Goal: Task Accomplishment & Management: Use online tool/utility

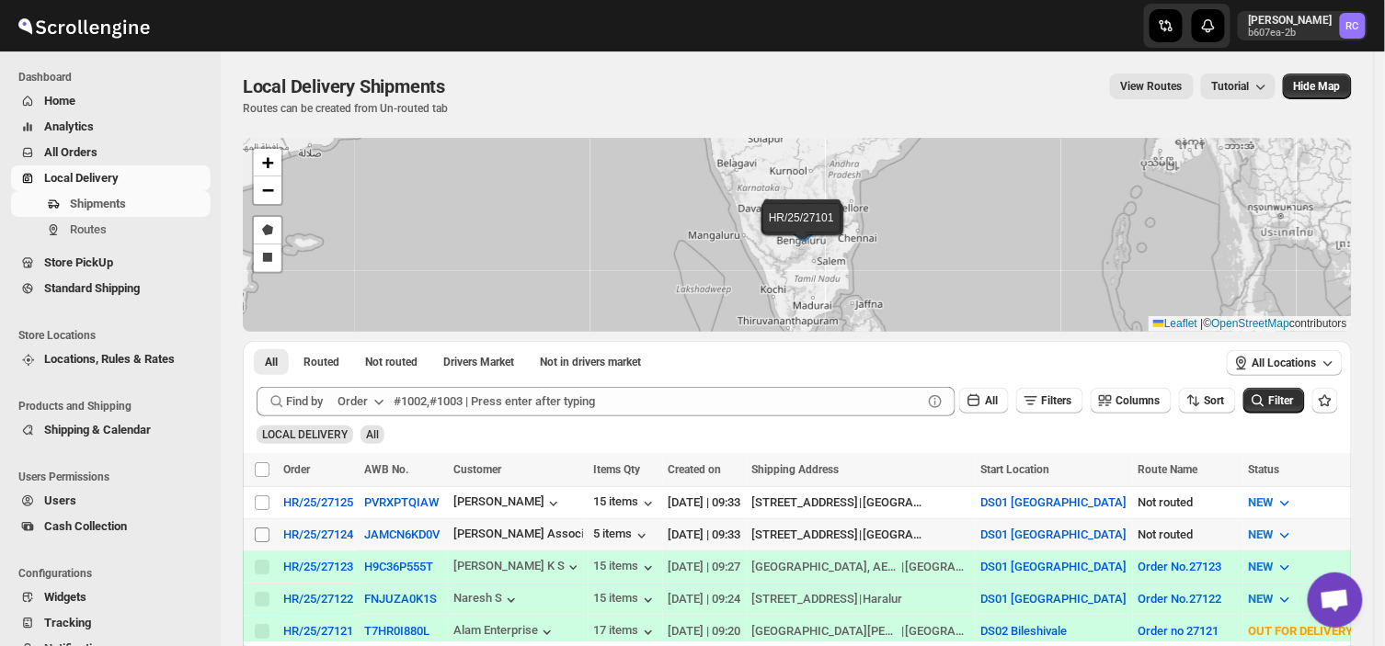
click at [258, 541] on span at bounding box center [262, 535] width 17 height 17
click at [258, 541] on input "Select shipment" at bounding box center [262, 535] width 15 height 15
click at [263, 530] on input "Select shipment" at bounding box center [262, 535] width 15 height 15
checkbox input "true"
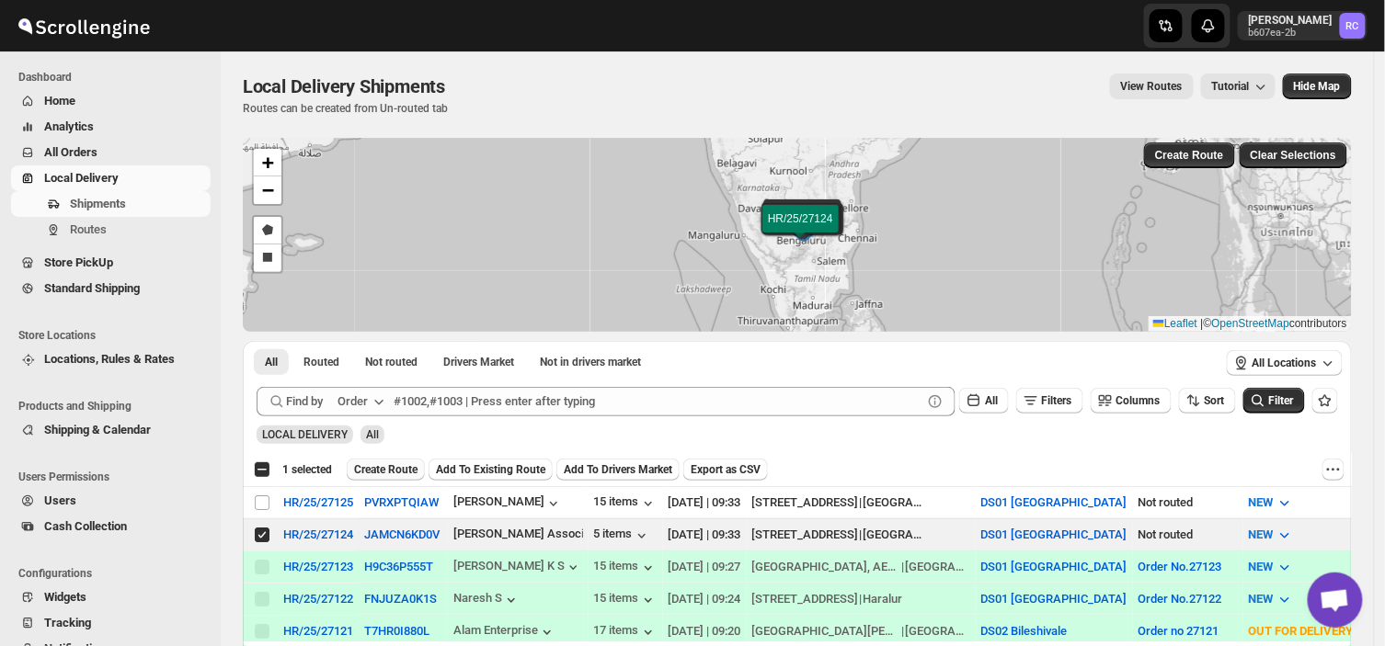
click at [400, 469] on span "Create Route" at bounding box center [385, 470] width 63 height 15
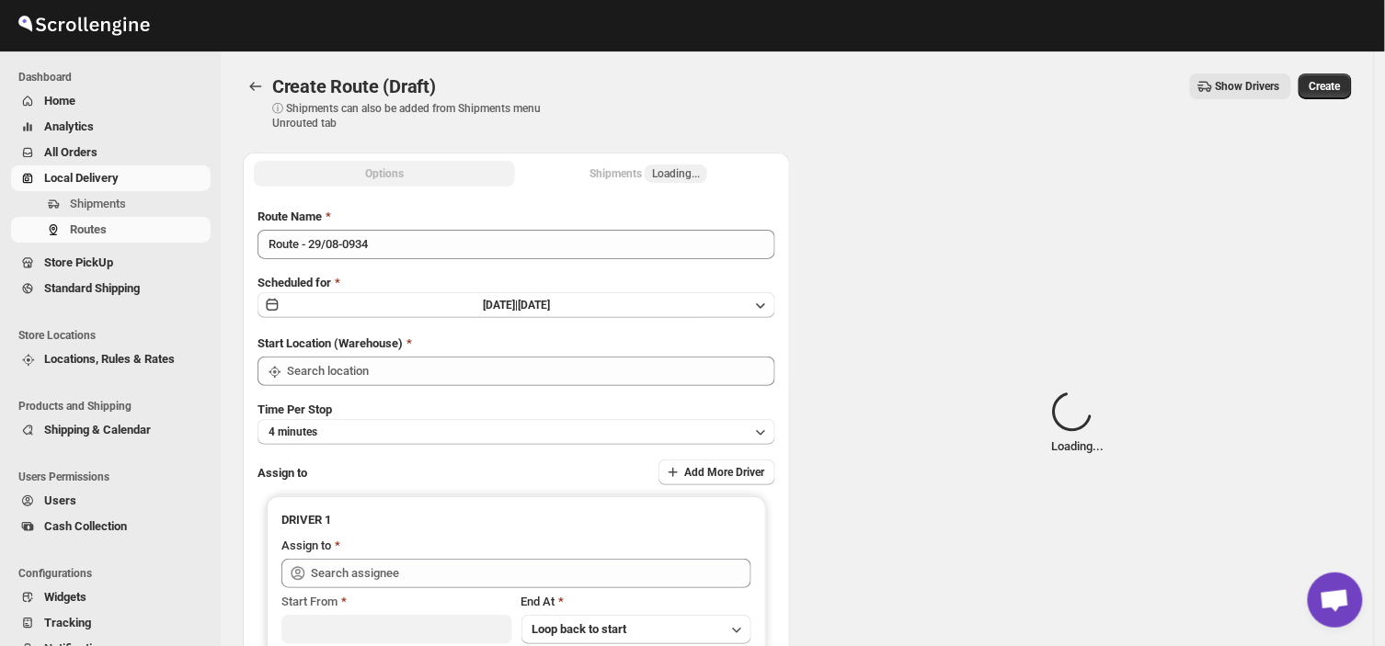
type input "DS01 [GEOGRAPHIC_DATA]"
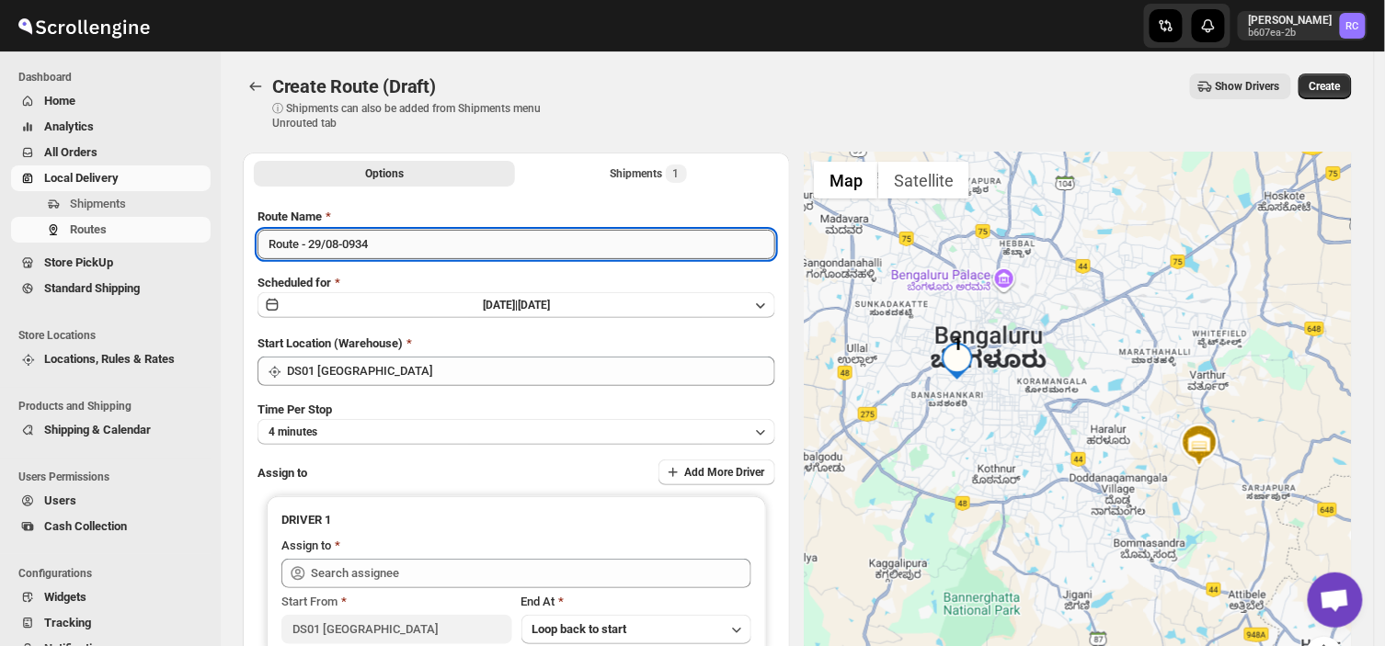
click at [383, 246] on input "Route - 29/08-0934" at bounding box center [516, 244] width 518 height 29
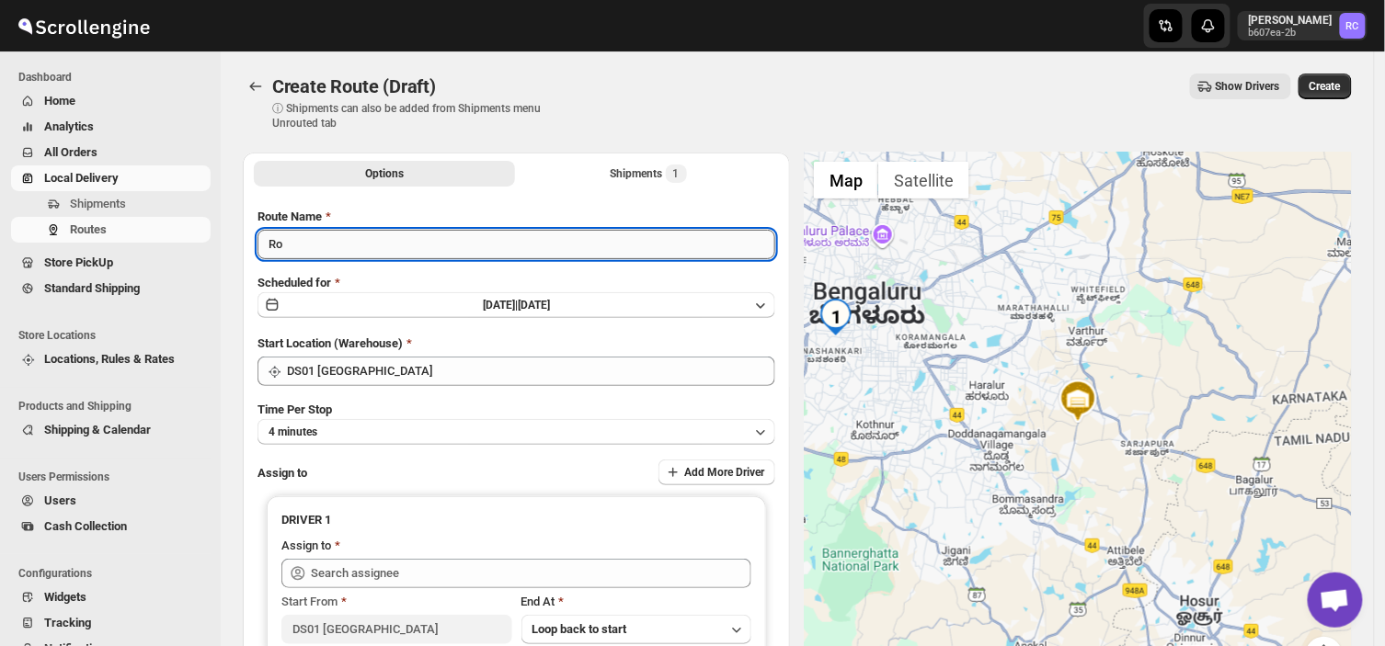
type input "R"
type input "Order no 27124"
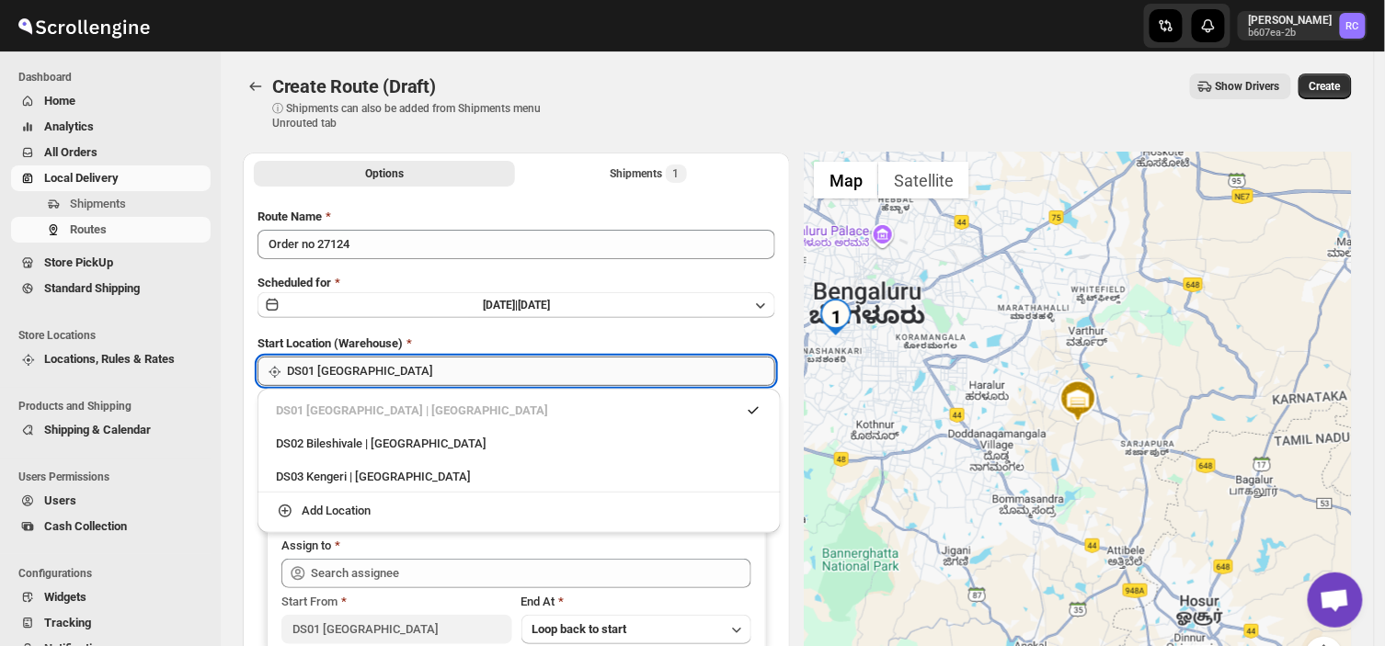
click at [384, 369] on input "DS01 [GEOGRAPHIC_DATA]" at bounding box center [531, 371] width 488 height 29
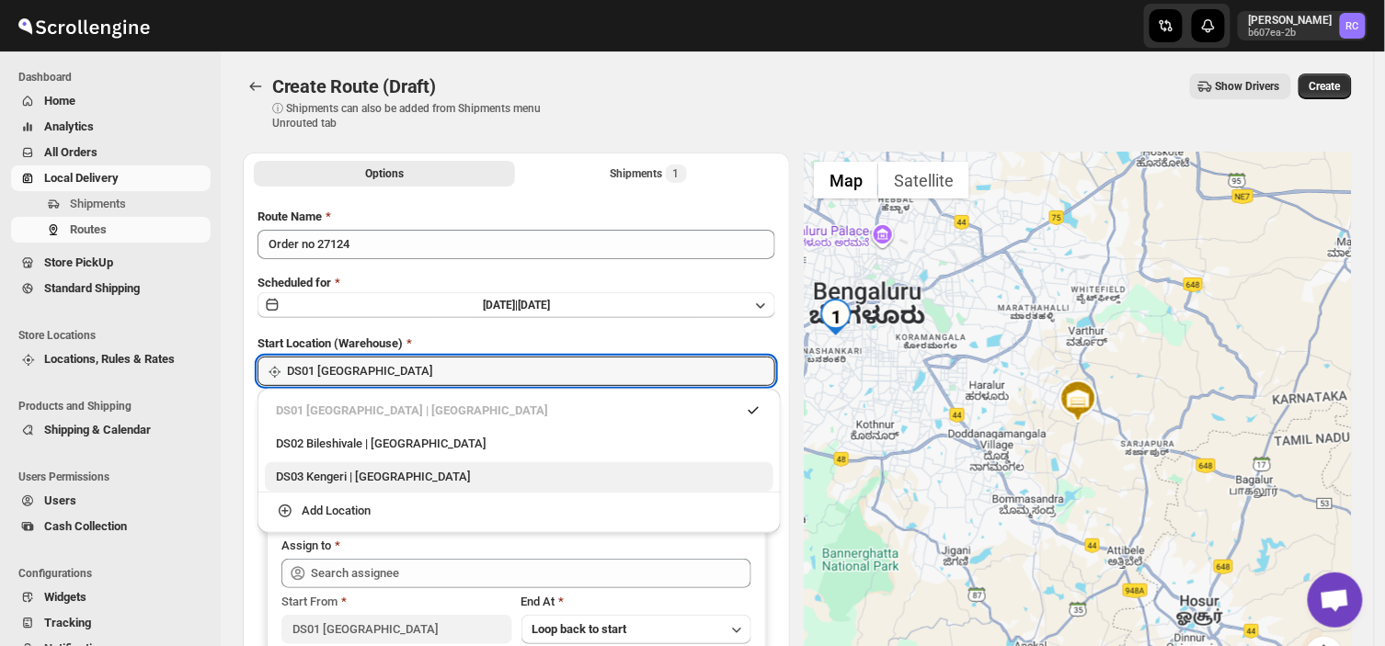
click at [340, 476] on div "DS03 Kengeri | [GEOGRAPHIC_DATA]" at bounding box center [519, 477] width 486 height 18
type input "DS03 Kengeri"
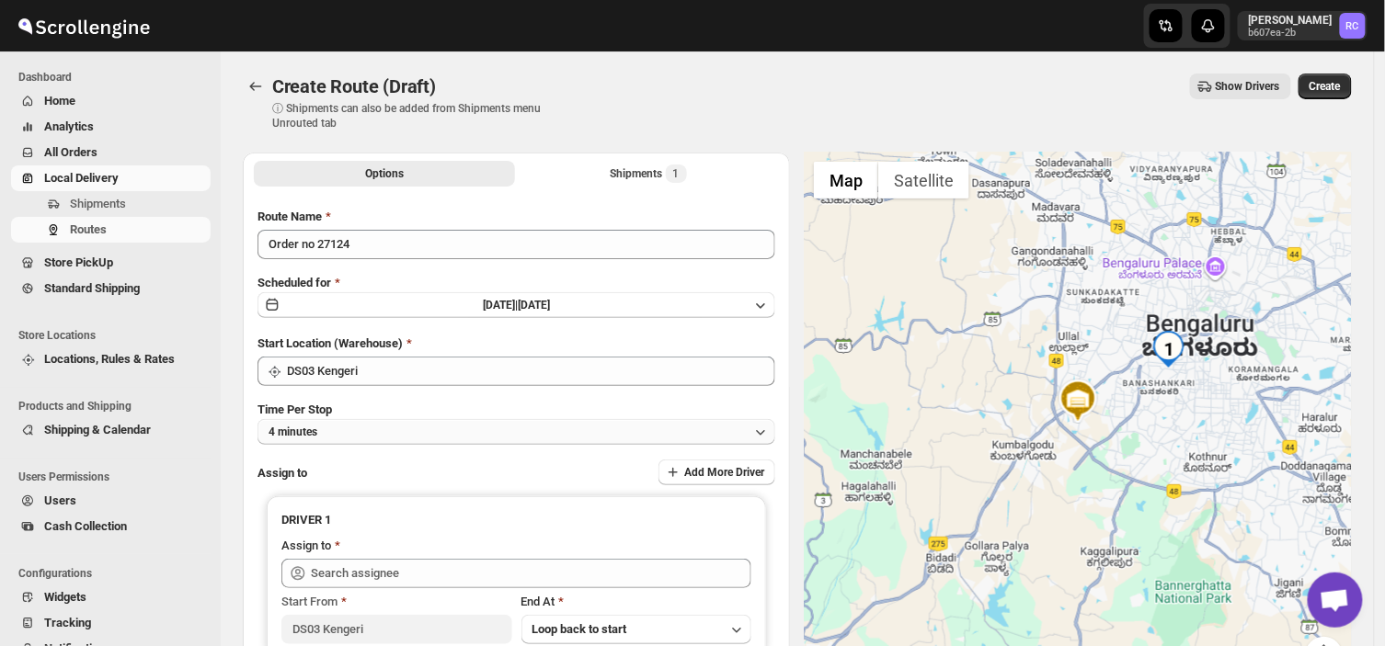
click at [365, 432] on button "4 minutes" at bounding box center [516, 432] width 518 height 26
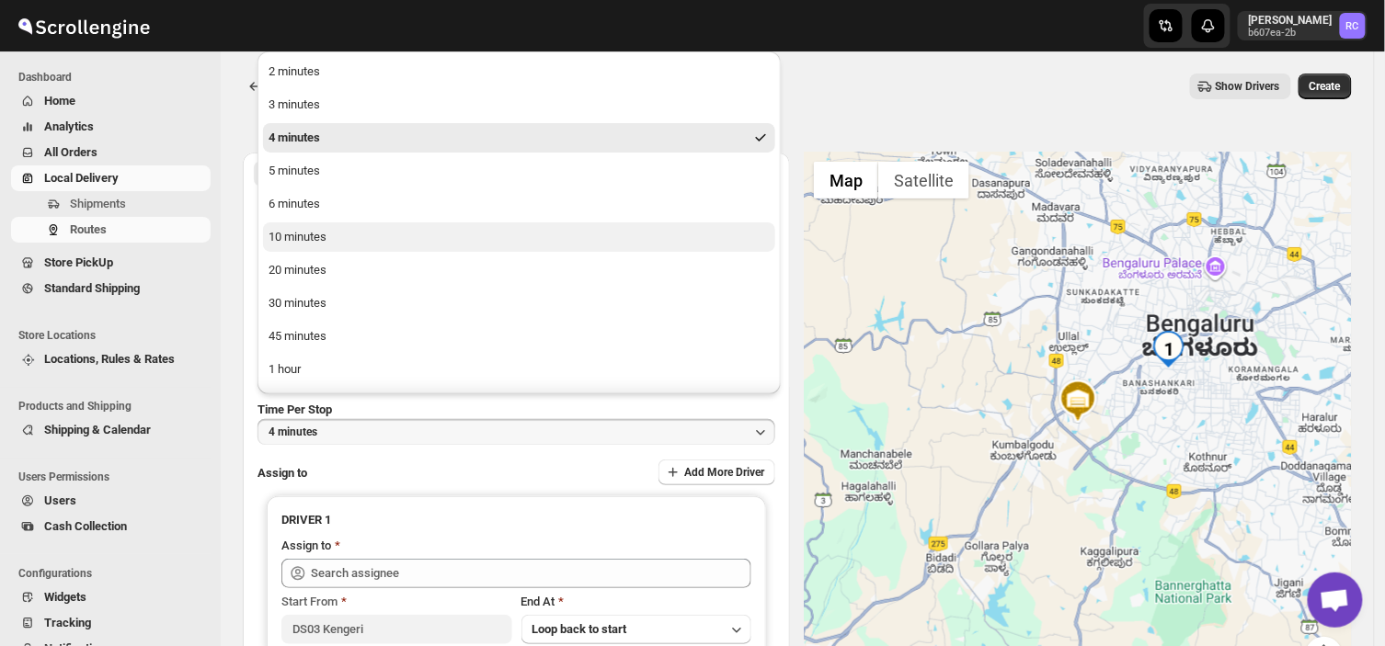
click at [336, 236] on button "10 minutes" at bounding box center [519, 237] width 512 height 29
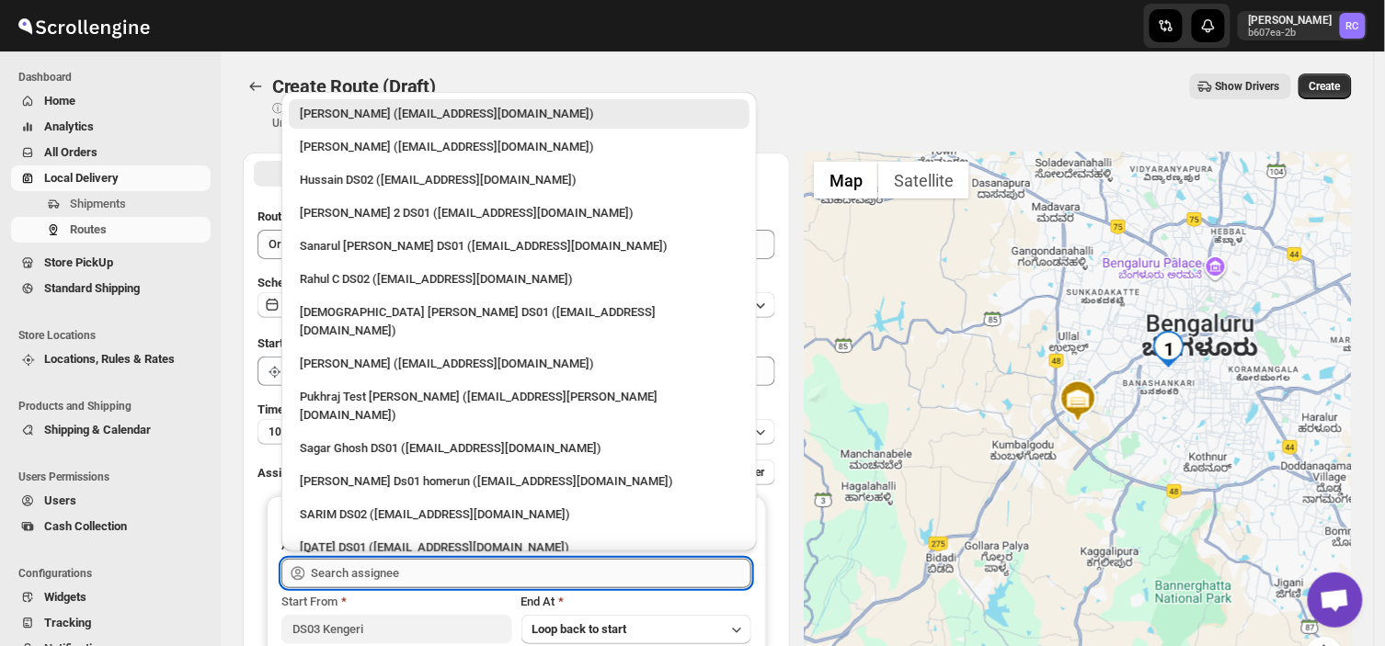
click at [429, 571] on input "text" at bounding box center [531, 573] width 440 height 29
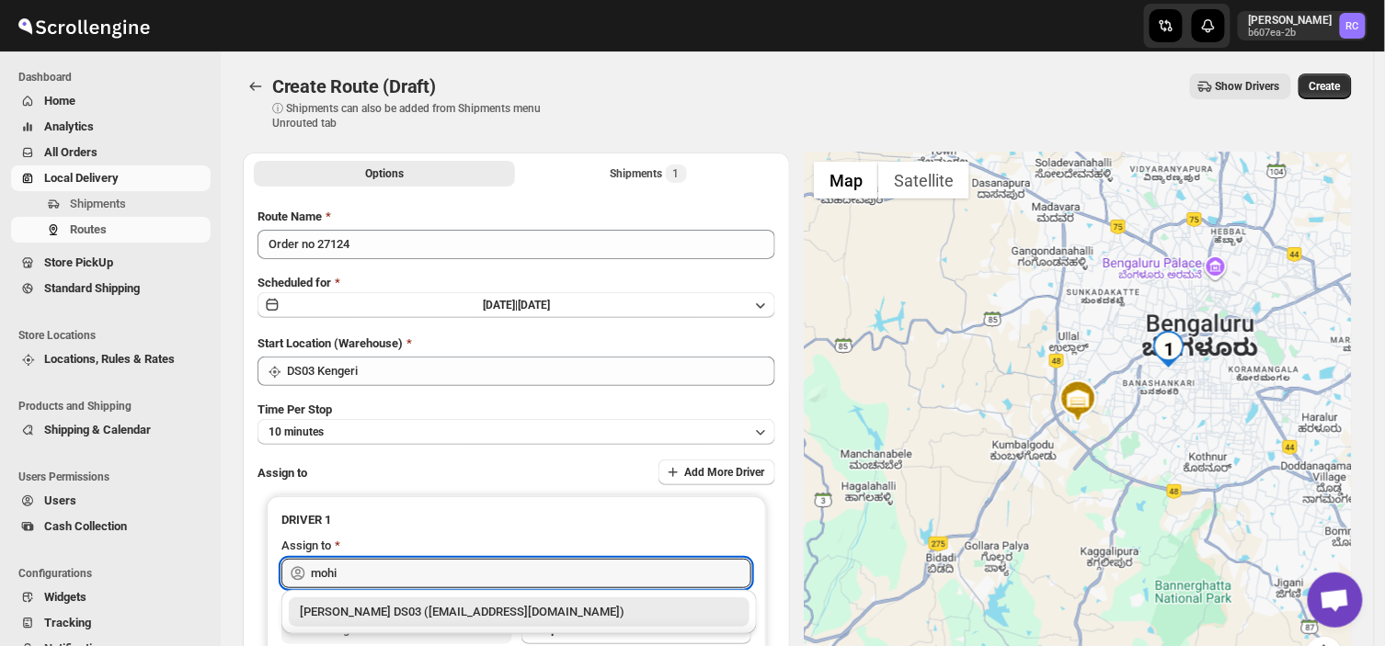
click at [426, 604] on div "[PERSON_NAME] DS03 ([EMAIL_ADDRESS][DOMAIN_NAME])" at bounding box center [519, 612] width 439 height 18
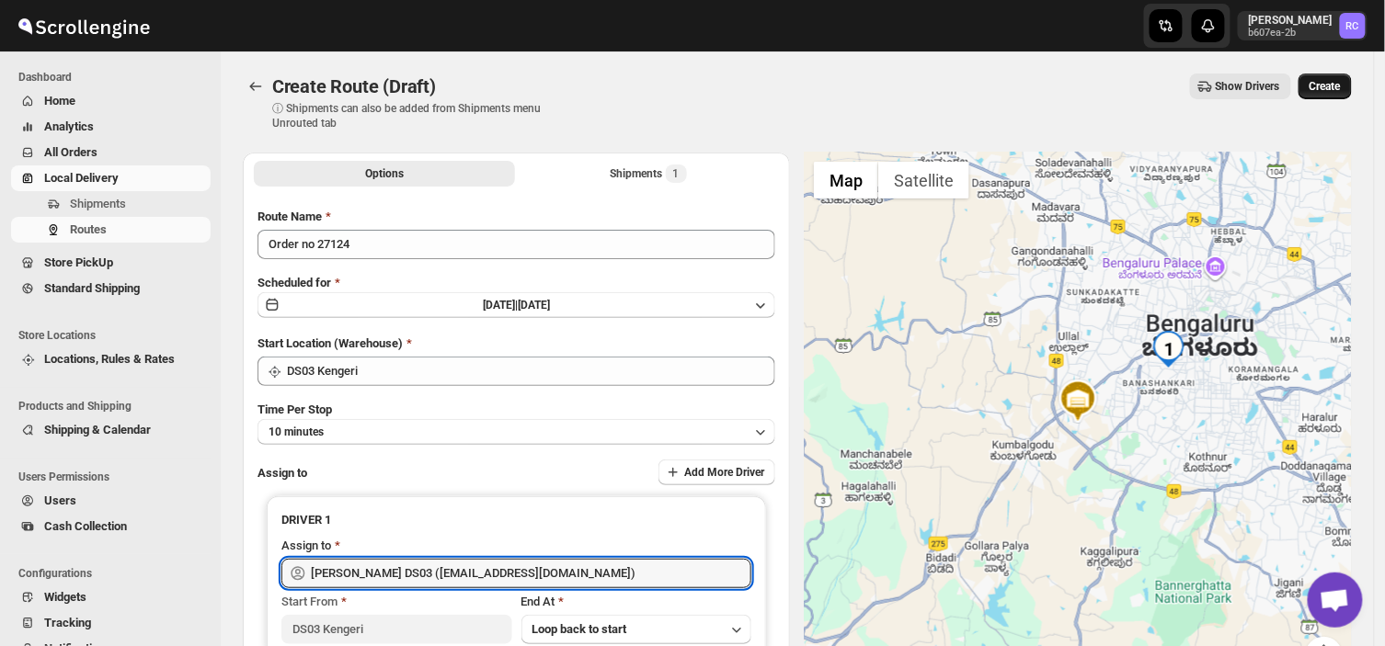
type input "[PERSON_NAME] DS03 ([EMAIL_ADDRESS][DOMAIN_NAME])"
click at [1343, 74] on button "Create" at bounding box center [1324, 87] width 53 height 26
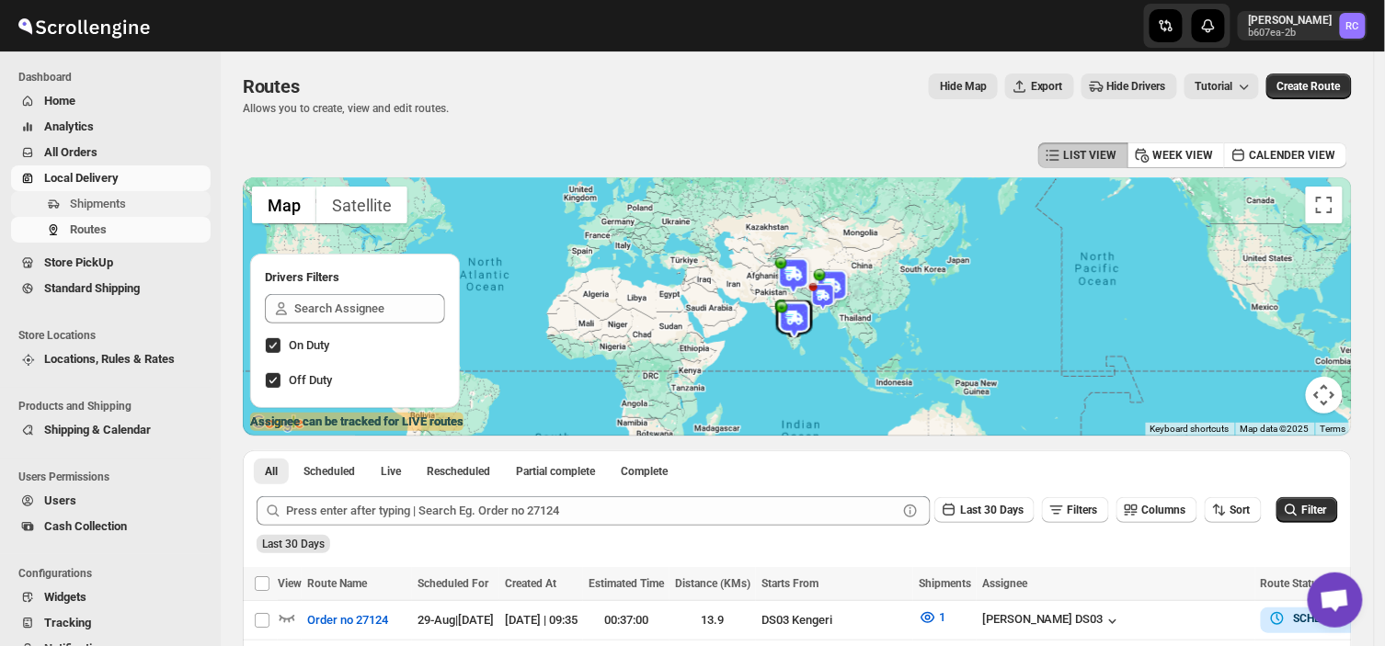
click at [127, 202] on span "Shipments" at bounding box center [138, 204] width 137 height 18
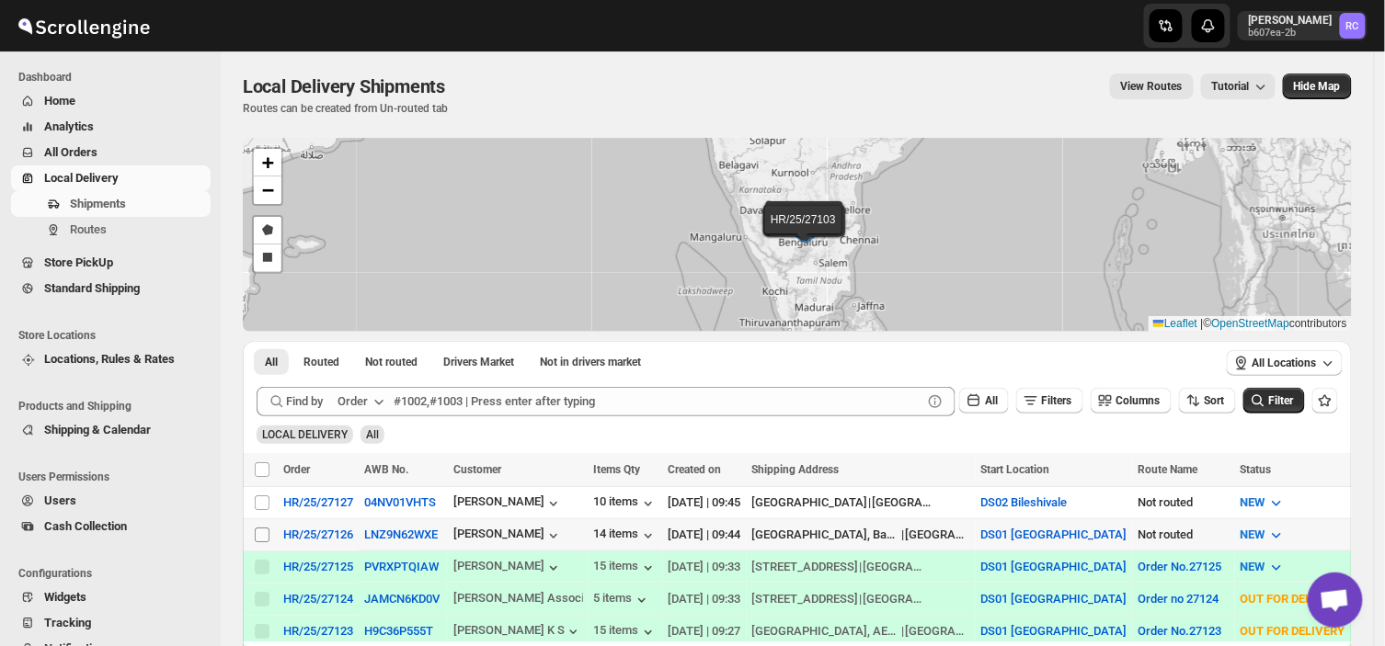
click at [256, 534] on input "Select shipment" at bounding box center [262, 535] width 15 height 15
checkbox input "true"
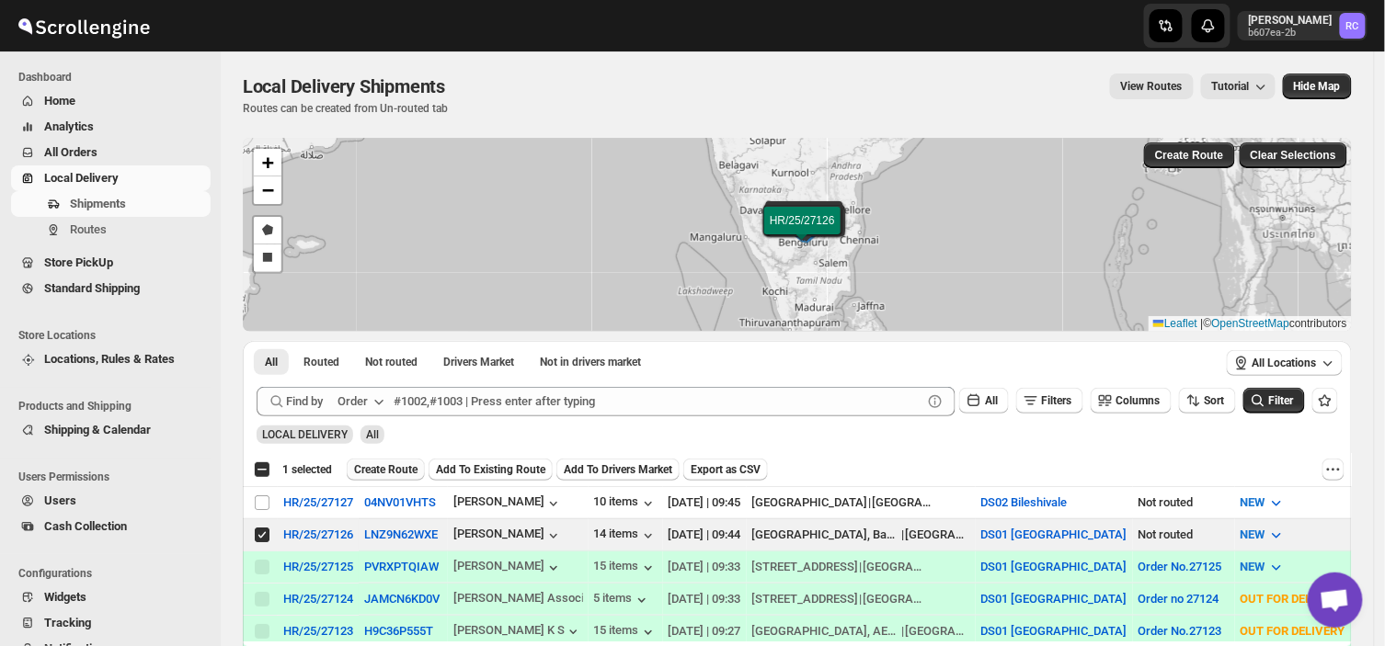
click at [392, 467] on span "Create Route" at bounding box center [385, 470] width 63 height 15
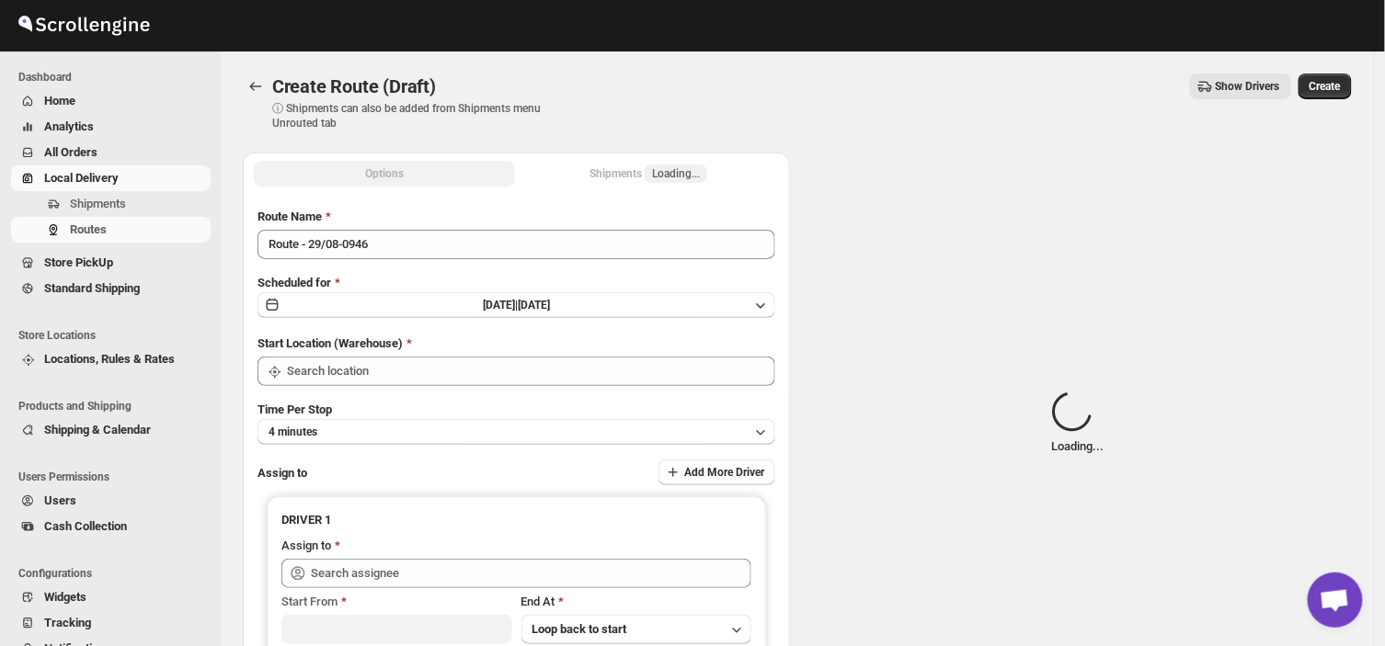
type input "DS01 [GEOGRAPHIC_DATA]"
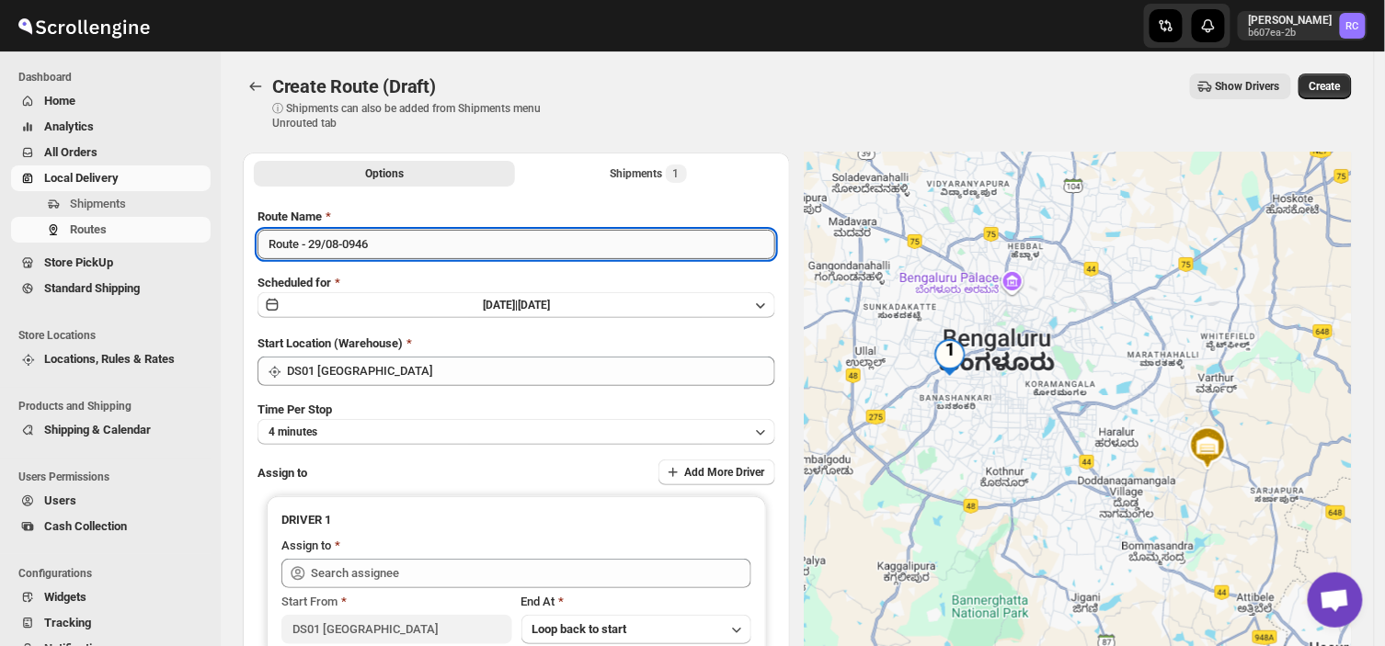
click at [383, 245] on input "Route - 29/08-0946" at bounding box center [516, 244] width 518 height 29
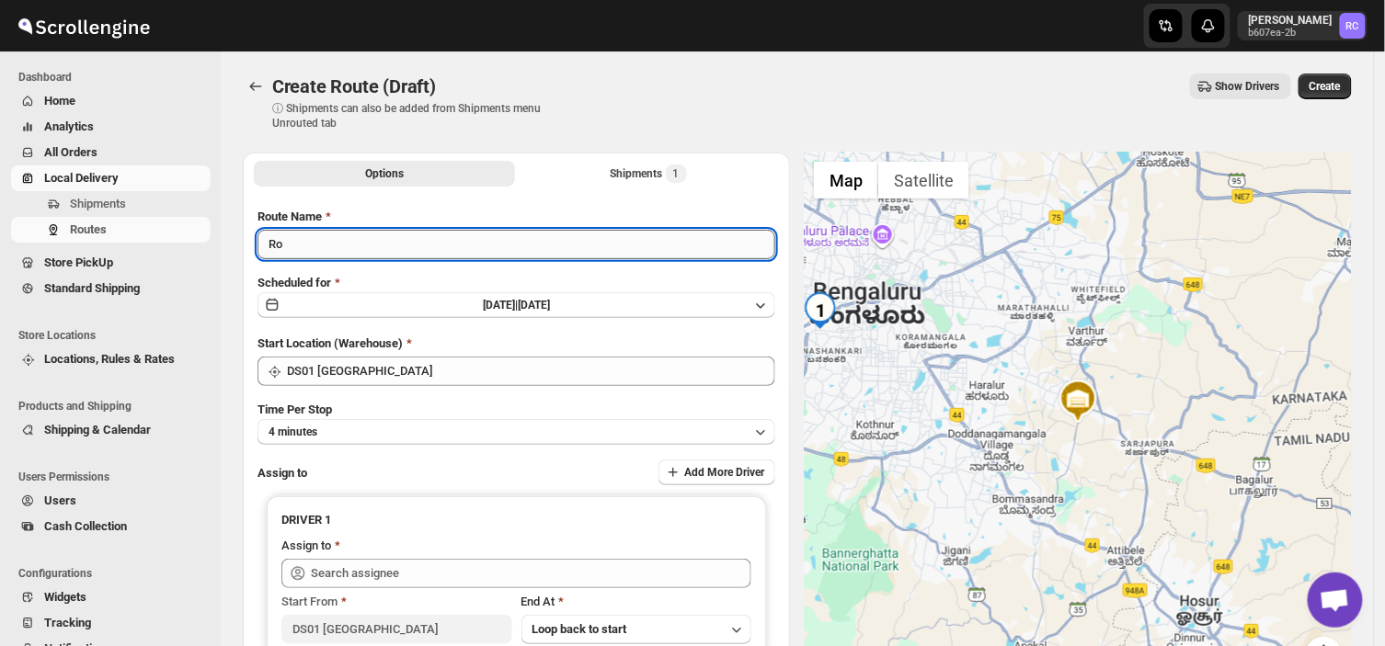
type input "R"
type input "Order no 27126"
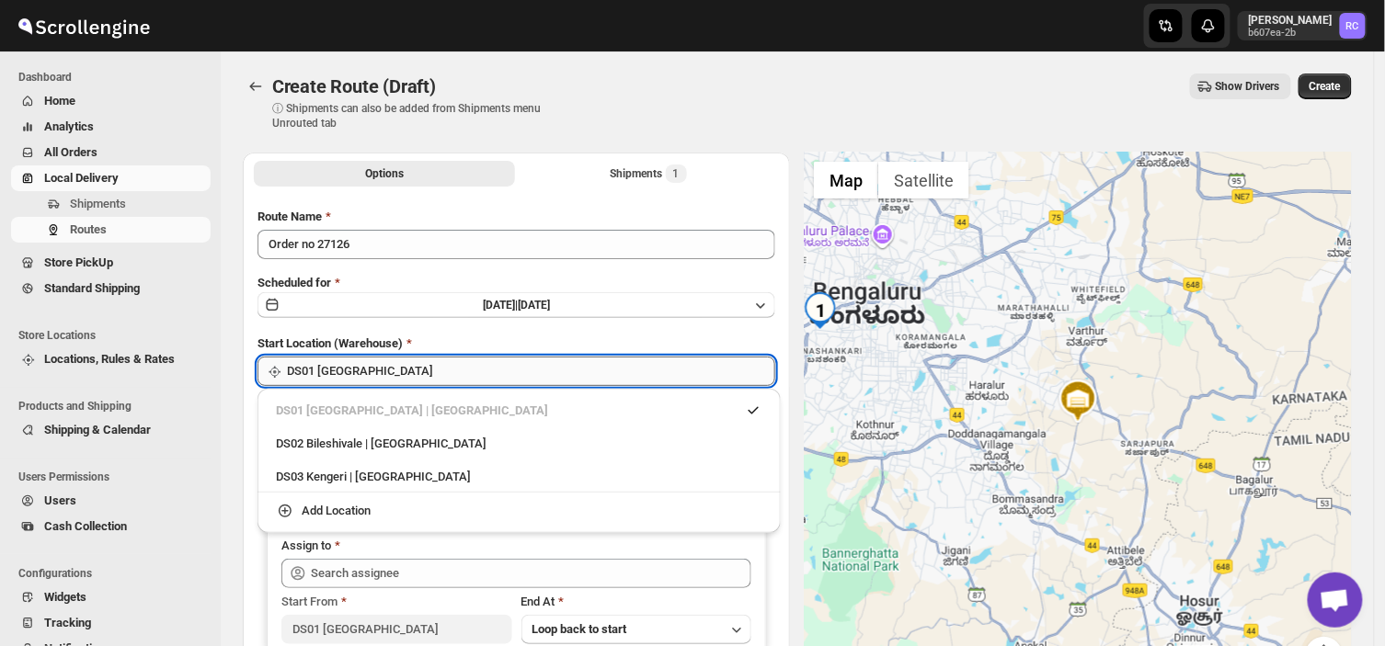
click at [377, 366] on input "DS01 [GEOGRAPHIC_DATA]" at bounding box center [531, 371] width 488 height 29
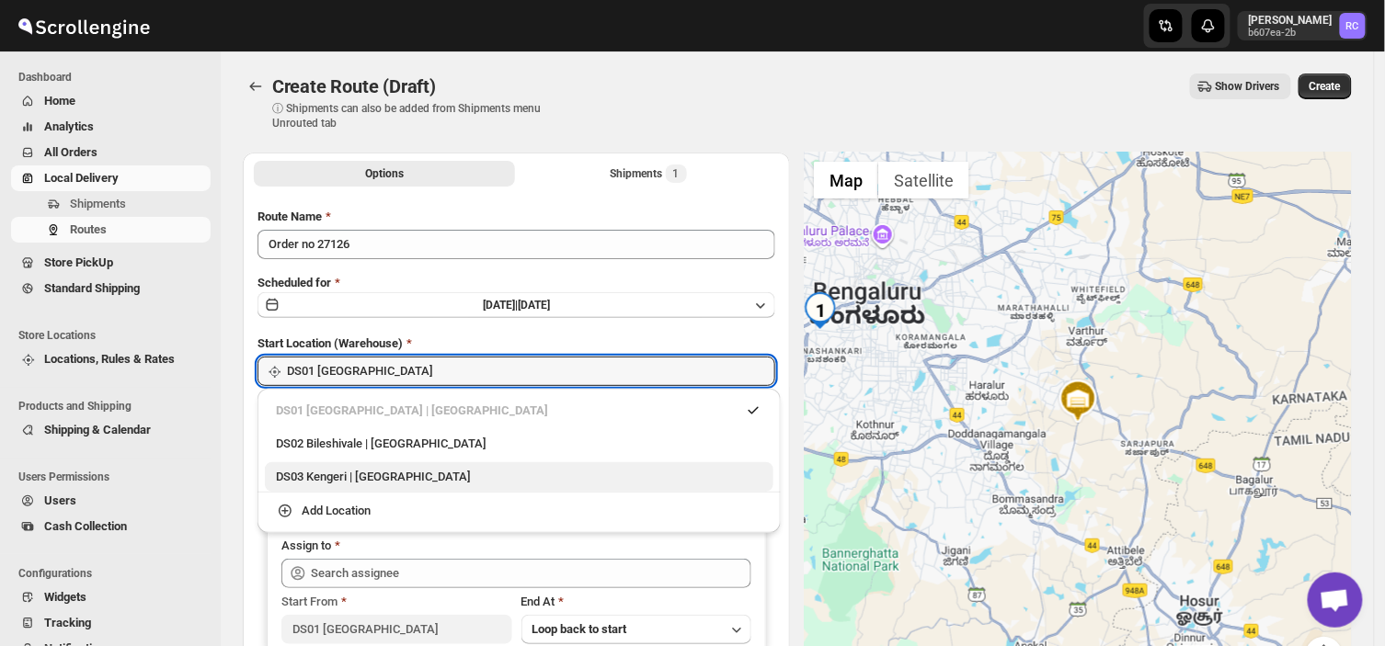
click at [346, 475] on div "DS03 Kengeri | [GEOGRAPHIC_DATA]" at bounding box center [519, 477] width 486 height 18
type input "DS03 Kengeri"
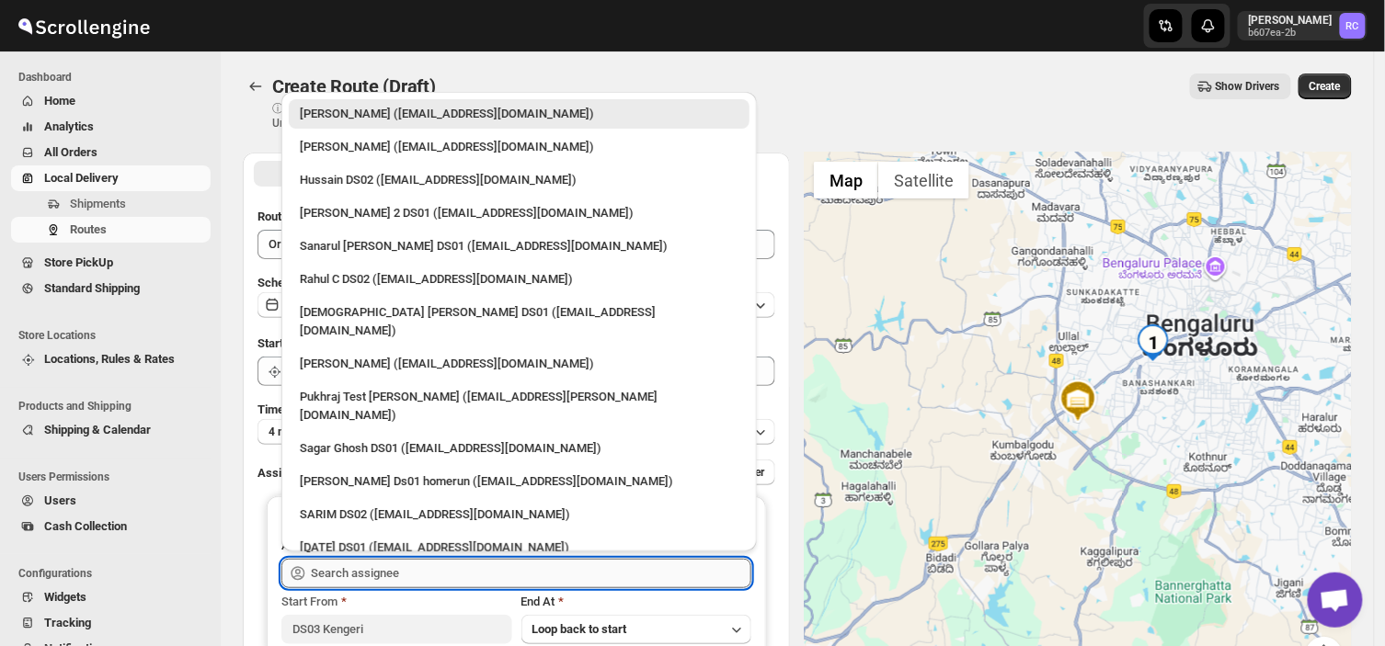
click at [355, 572] on input "text" at bounding box center [531, 573] width 440 height 29
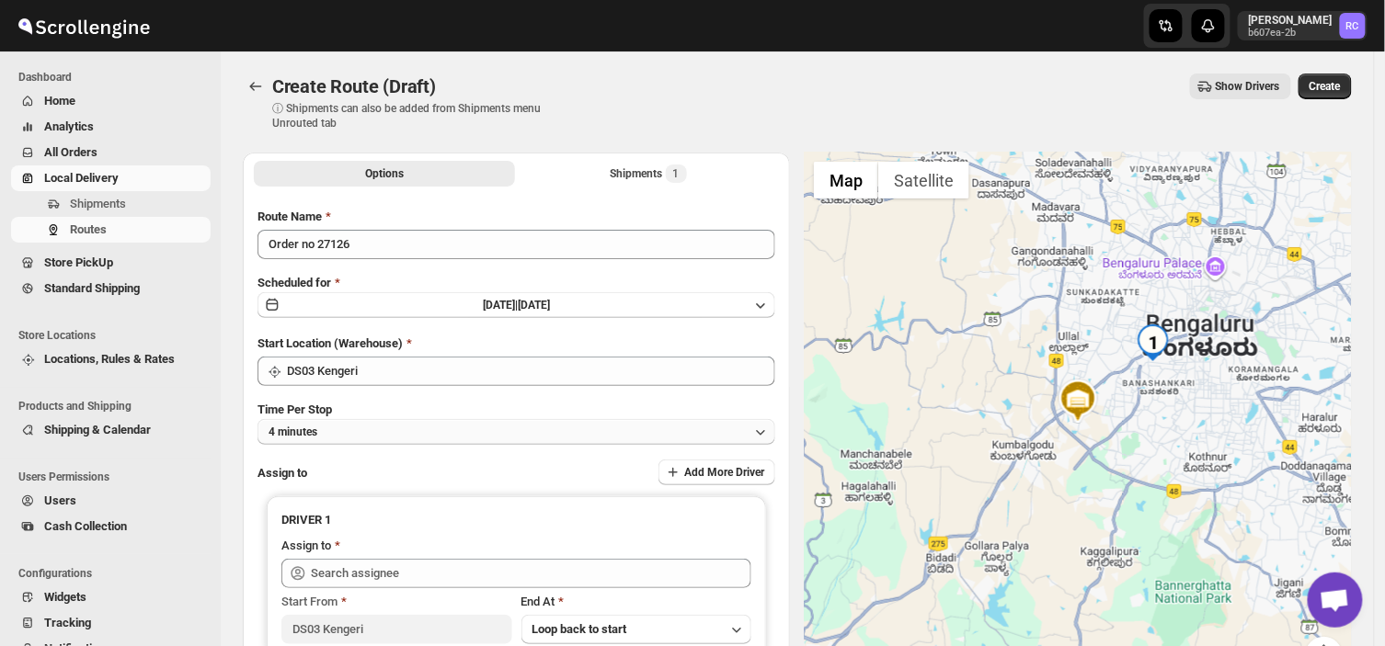
click at [269, 433] on span "4 minutes" at bounding box center [293, 432] width 49 height 15
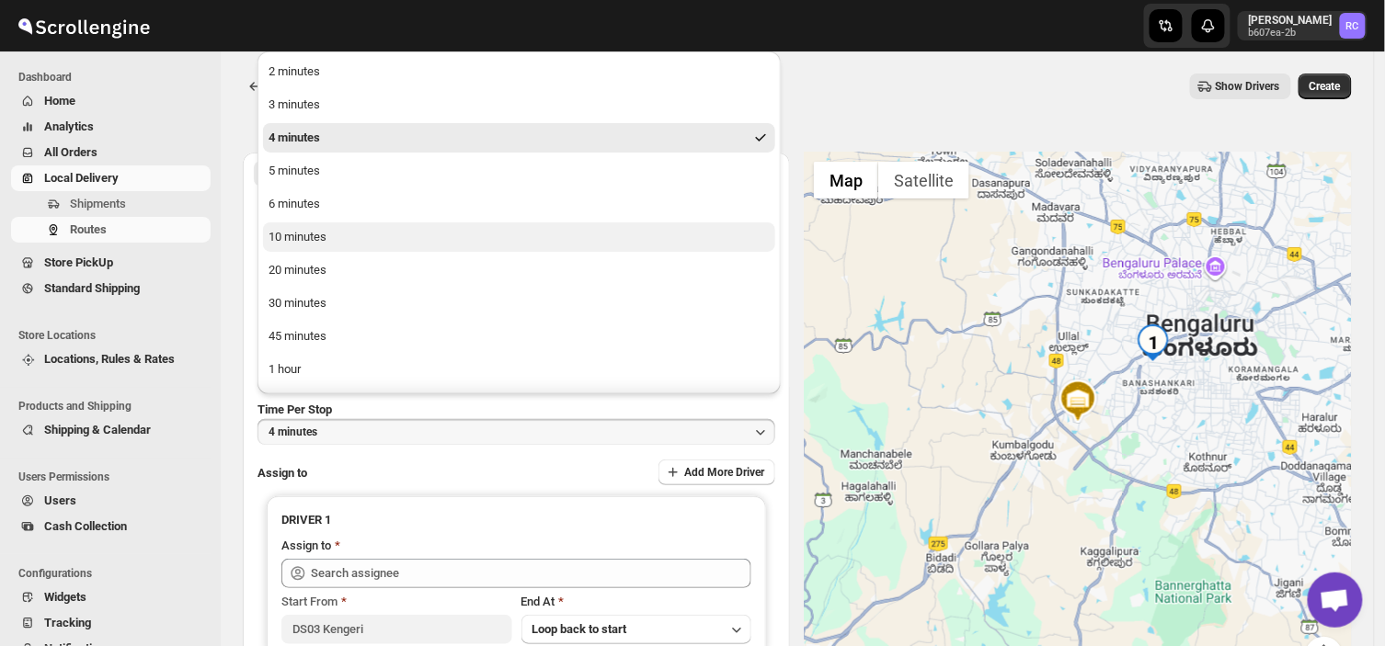
click at [308, 239] on div "10 minutes" at bounding box center [298, 237] width 58 height 18
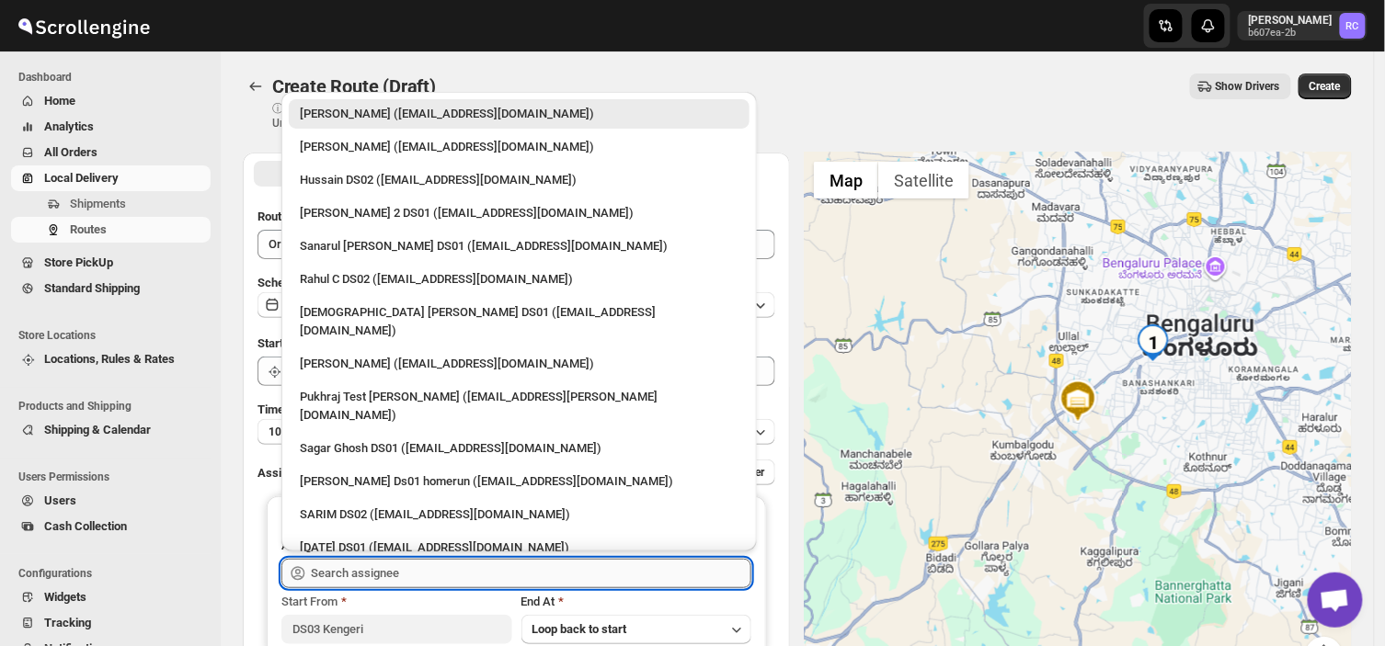
click at [429, 570] on input "text" at bounding box center [531, 573] width 440 height 29
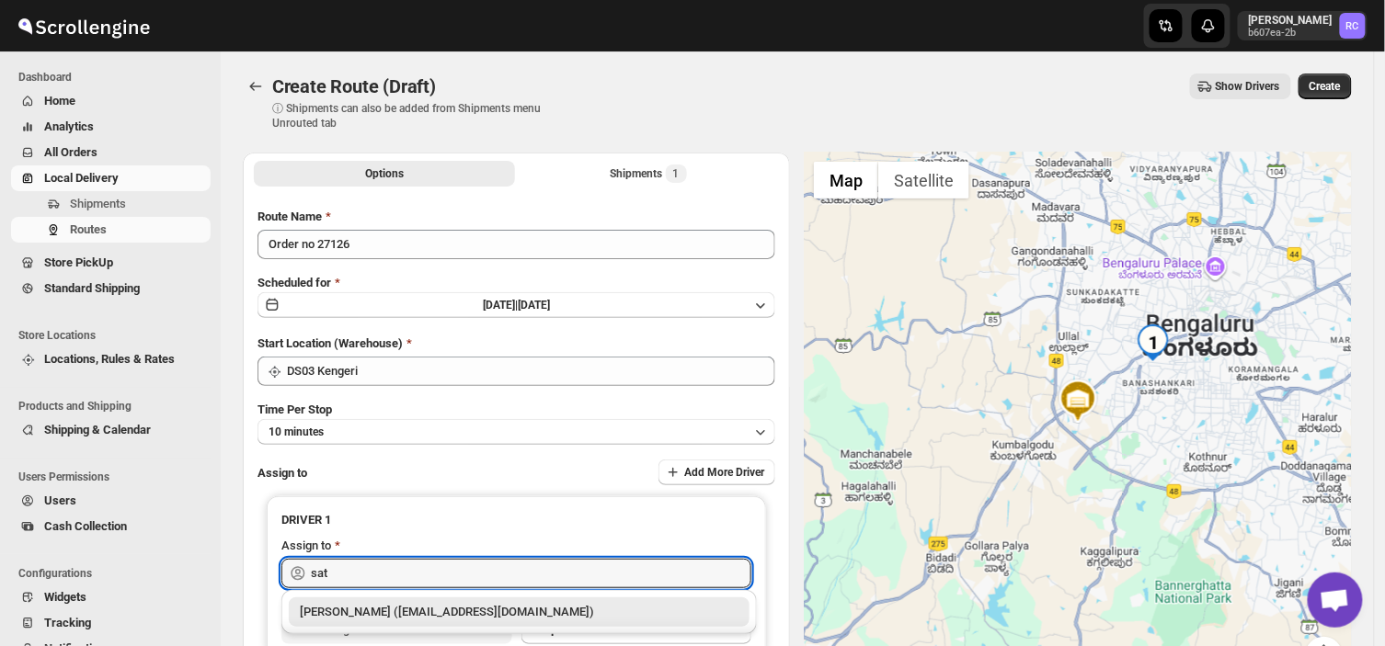
click at [451, 620] on div "[PERSON_NAME] ([EMAIL_ADDRESS][DOMAIN_NAME])" at bounding box center [519, 612] width 439 height 18
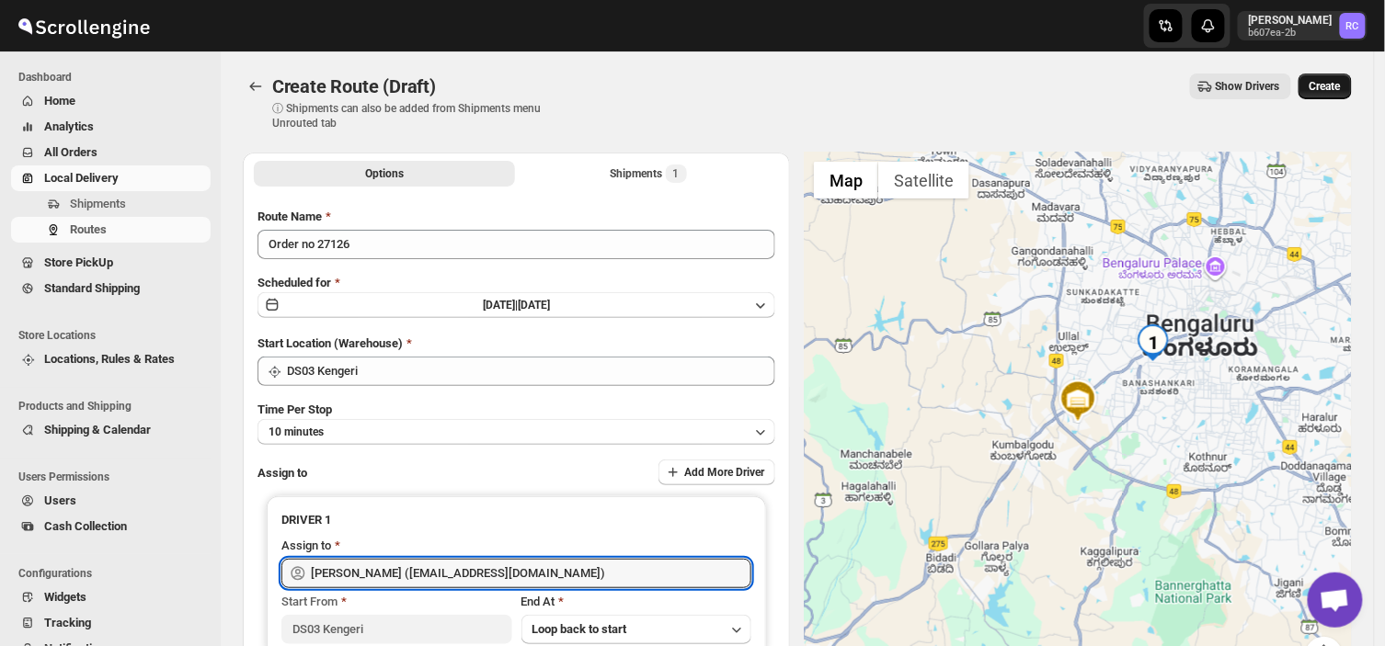
type input "[PERSON_NAME] ([EMAIL_ADDRESS][DOMAIN_NAME])"
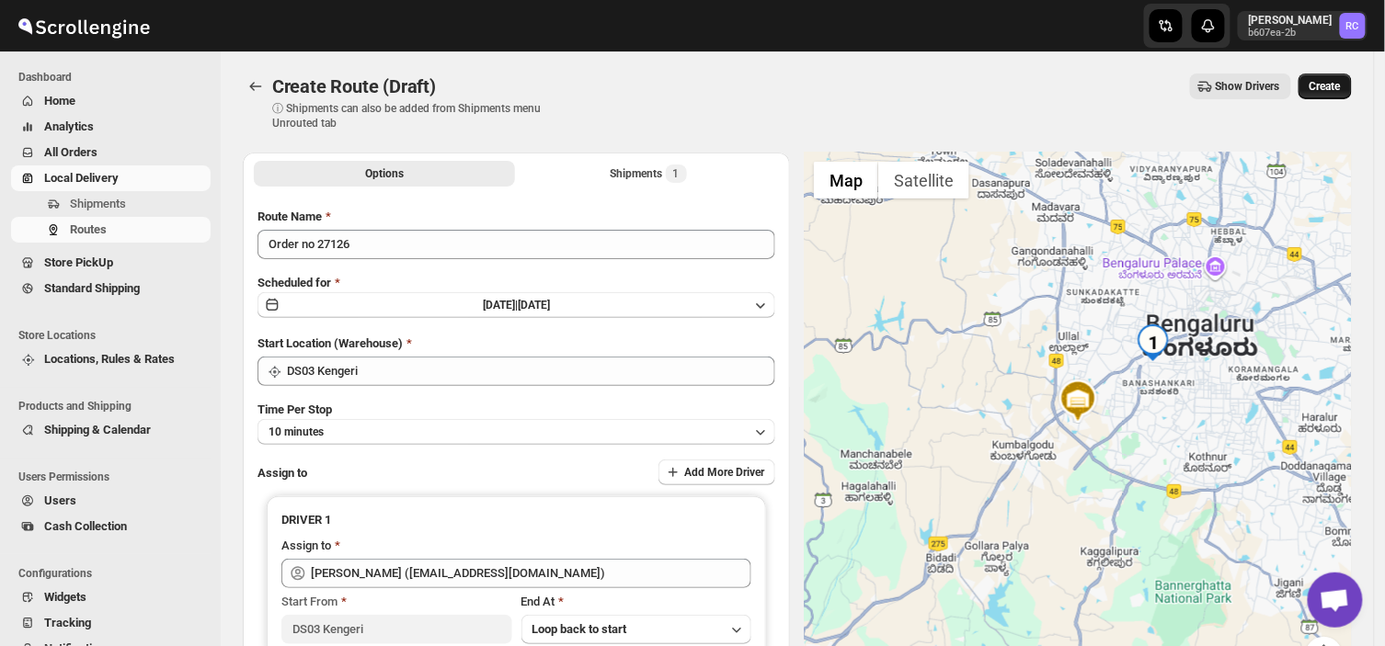
click at [1335, 86] on span "Create" at bounding box center [1324, 86] width 31 height 15
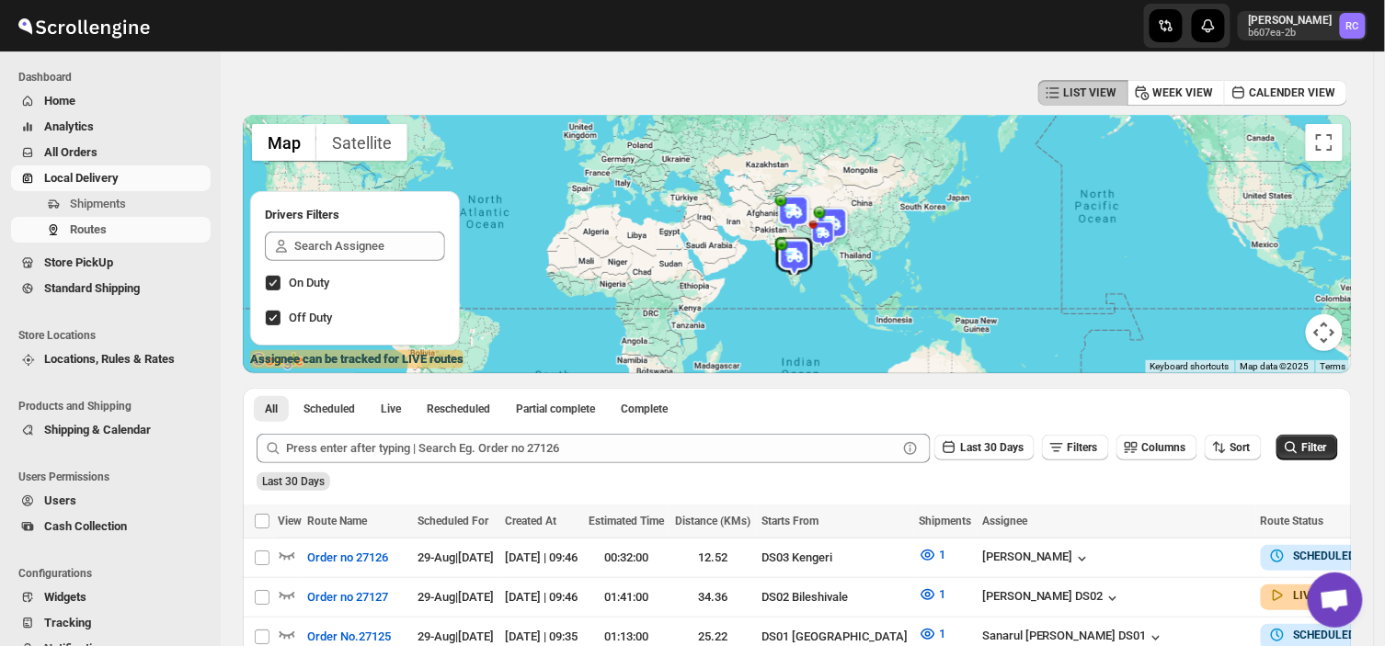
scroll to position [62, 0]
